Goal: Task Accomplishment & Management: Use online tool/utility

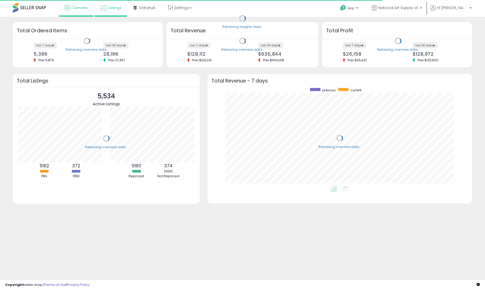
scroll to position [98, 254]
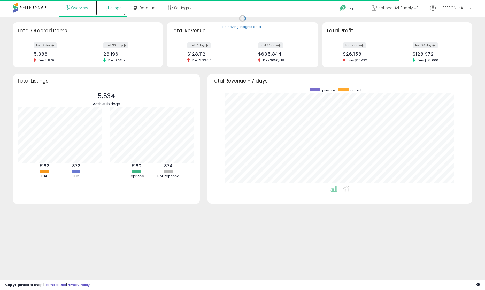
click at [116, 8] on span "Listings" at bounding box center [114, 7] width 13 height 5
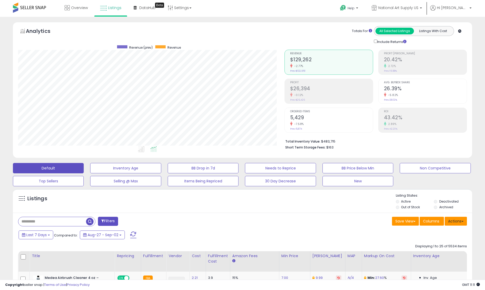
click at [464, 223] on button "Actions" at bounding box center [456, 221] width 22 height 9
click at [439, 252] on link "Export All Columns" at bounding box center [435, 254] width 57 height 8
